Goal: Download file/media

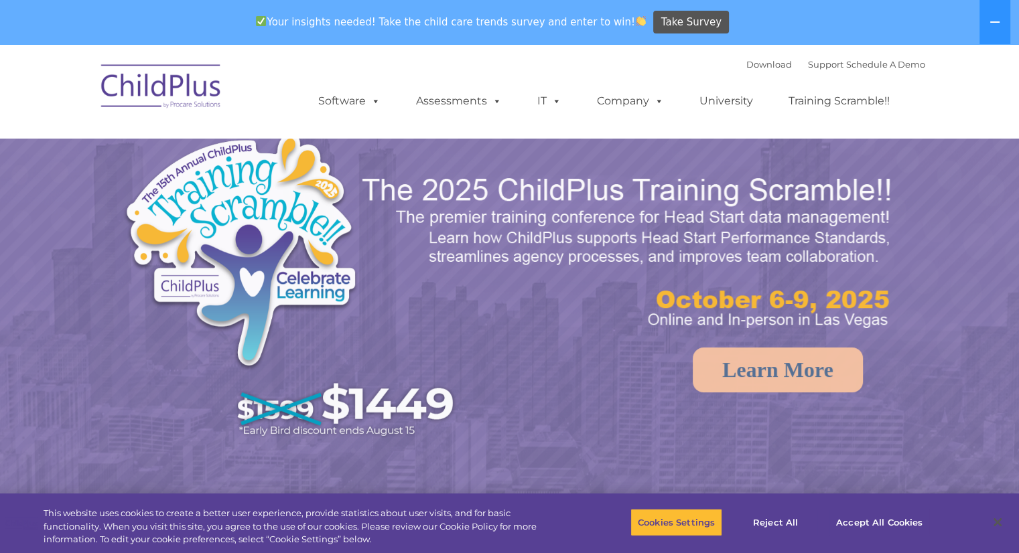
select select "MEDIUM"
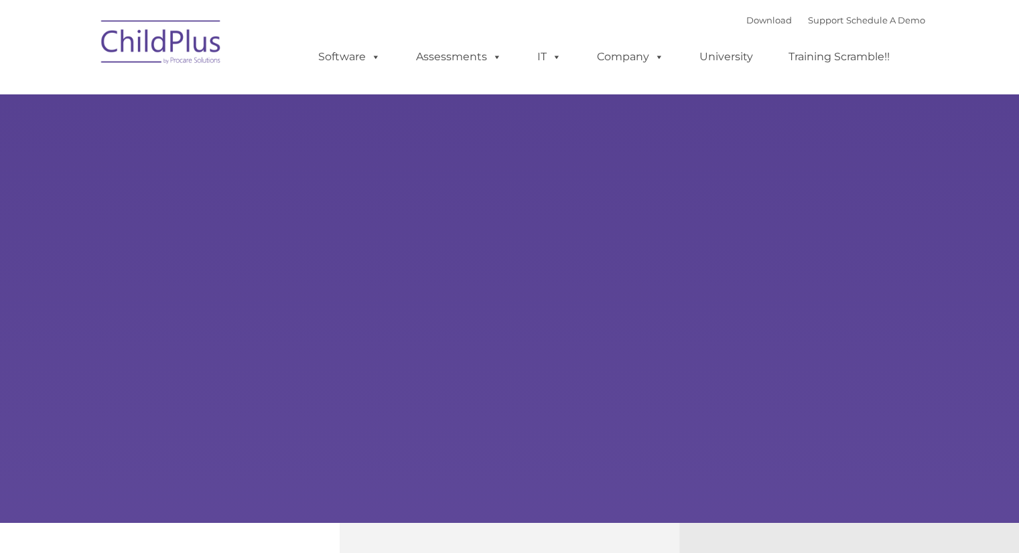
type input ""
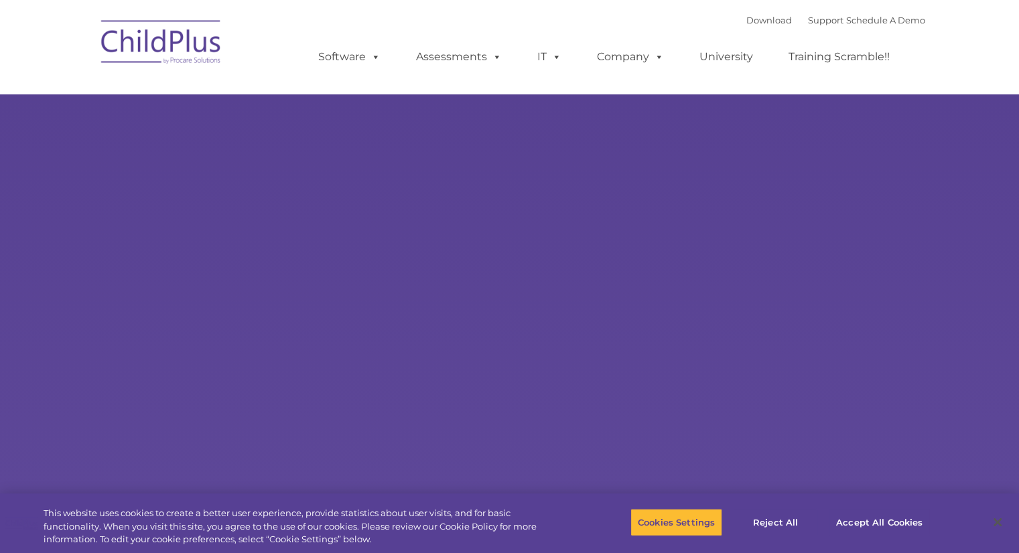
select select "MEDIUM"
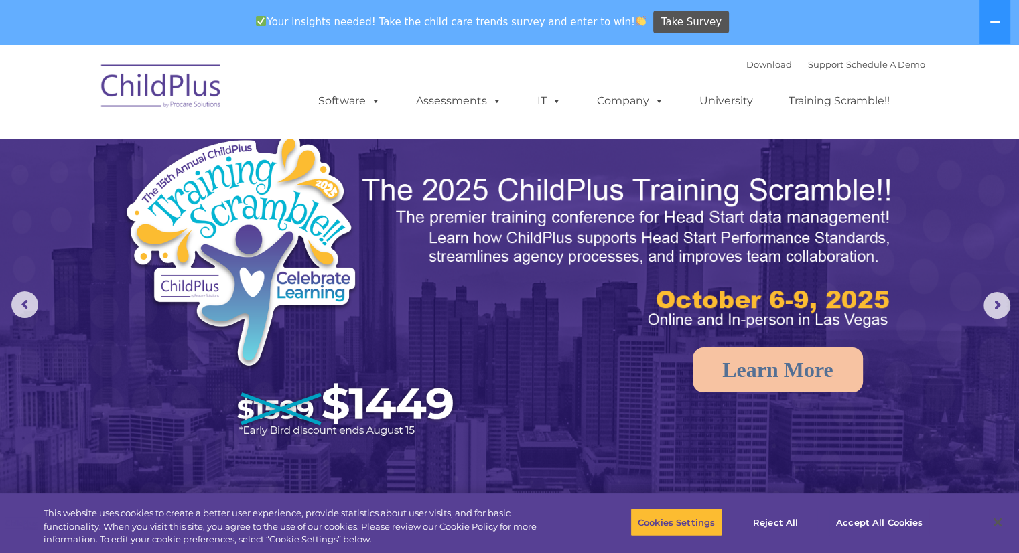
drag, startPoint x: 994, startPoint y: 16, endPoint x: 338, endPoint y: 62, distance: 657.5
click at [338, 62] on div "Download Support | Schedule A Demo  MENU MENU Software ChildPlus: The original…" at bounding box center [608, 91] width 634 height 74
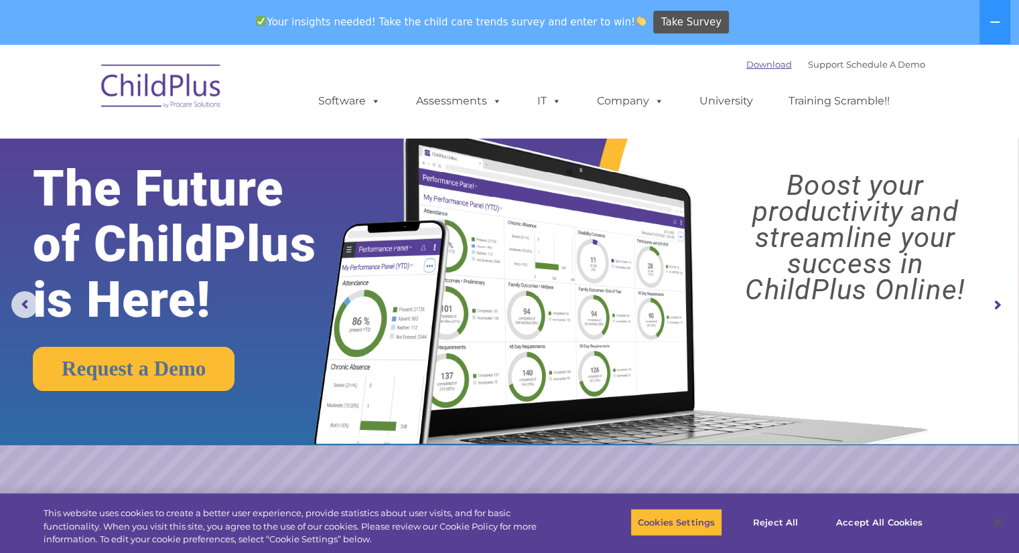
click at [748, 68] on link "Download" at bounding box center [769, 64] width 46 height 11
